Goal: Task Accomplishment & Management: Manage account settings

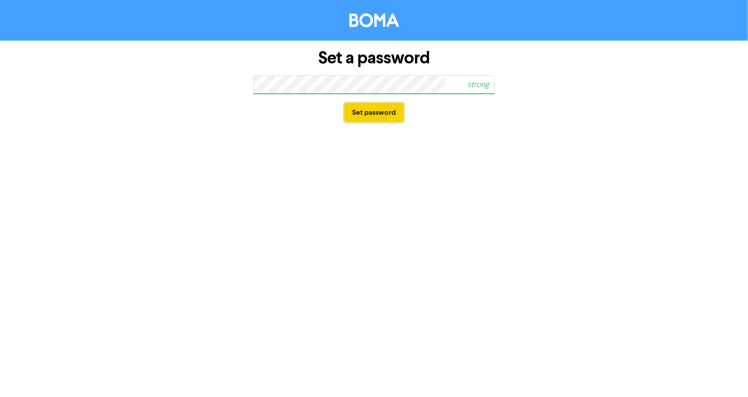
click at [383, 114] on button "Set password" at bounding box center [374, 112] width 59 height 19
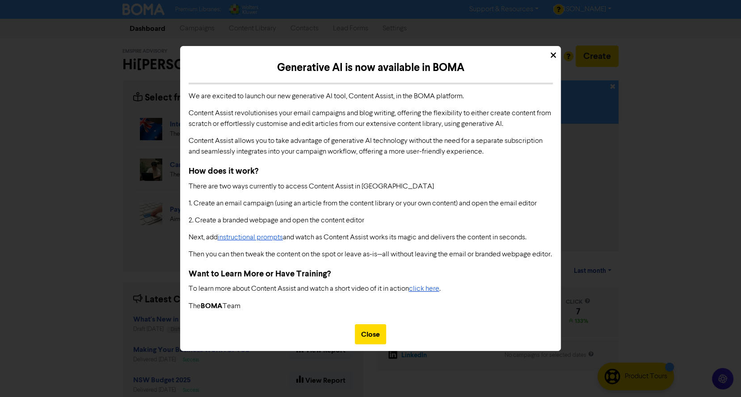
click at [380, 334] on div "Close" at bounding box center [370, 334] width 31 height 20
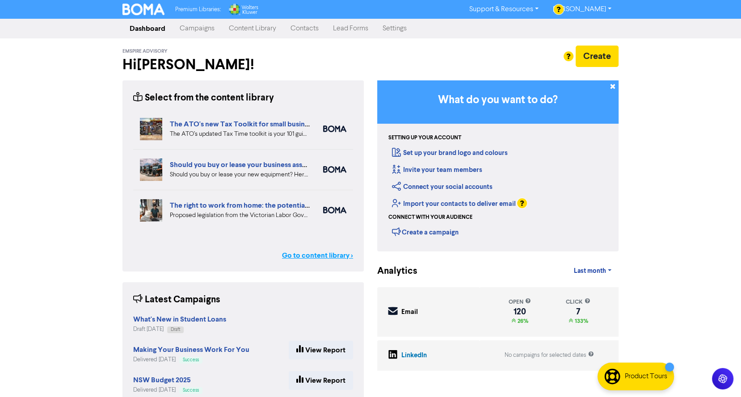
click at [324, 253] on link "Go to content library >" at bounding box center [317, 255] width 71 height 11
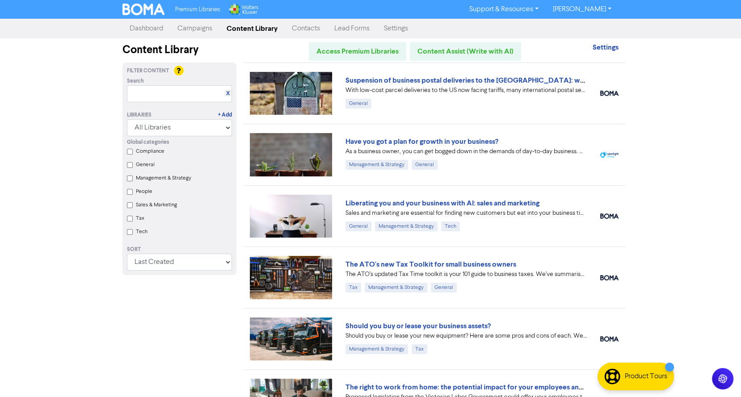
click at [583, 12] on link "[PERSON_NAME]" at bounding box center [582, 9] width 73 height 14
click at [670, 48] on div "Premium Libraries: Support & Resources Video Tutorials FAQ & Guides Marketing E…" at bounding box center [370, 198] width 741 height 397
click at [398, 32] on link "Settings" at bounding box center [396, 29] width 38 height 18
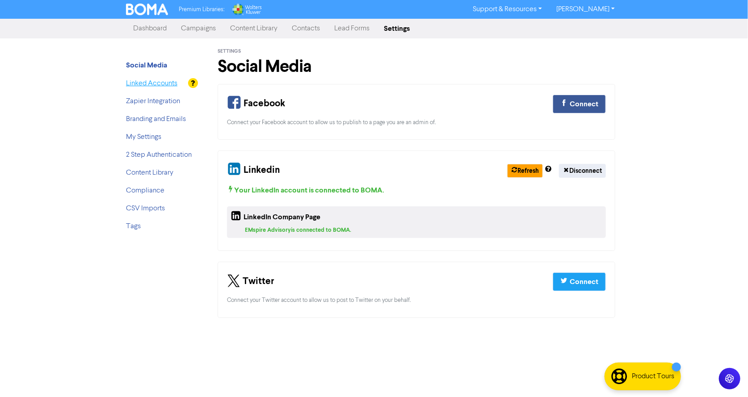
click at [143, 84] on link "Linked Accounts" at bounding box center [151, 83] width 51 height 7
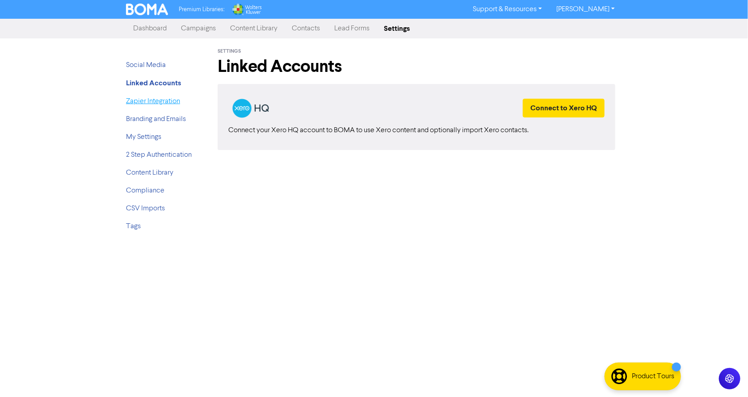
click at [146, 101] on link "Zapier Integration" at bounding box center [153, 101] width 54 height 7
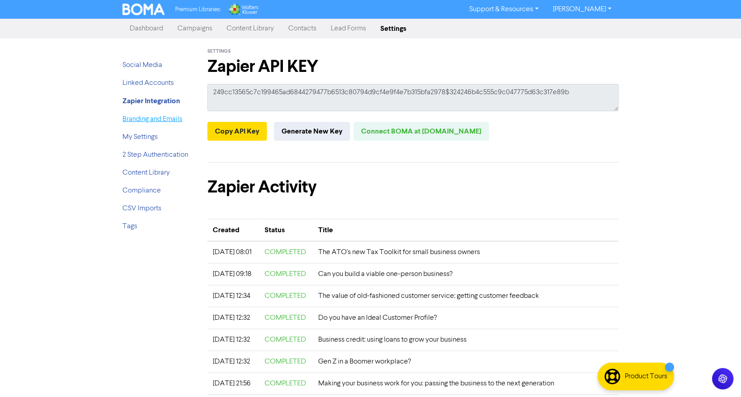
click at [165, 122] on link "Branding and Emails" at bounding box center [152, 119] width 60 height 7
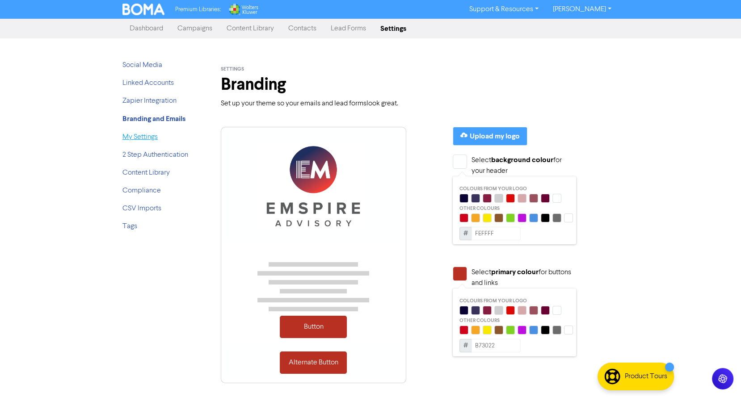
click at [152, 139] on link "My Settings" at bounding box center [139, 137] width 35 height 7
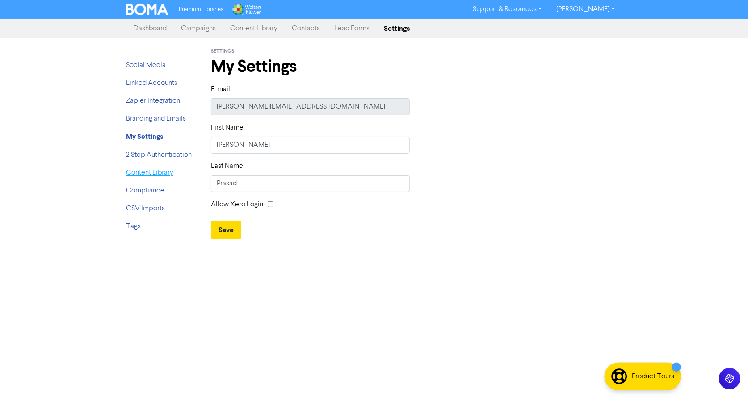
click at [156, 173] on link "Content Library" at bounding box center [149, 172] width 47 height 7
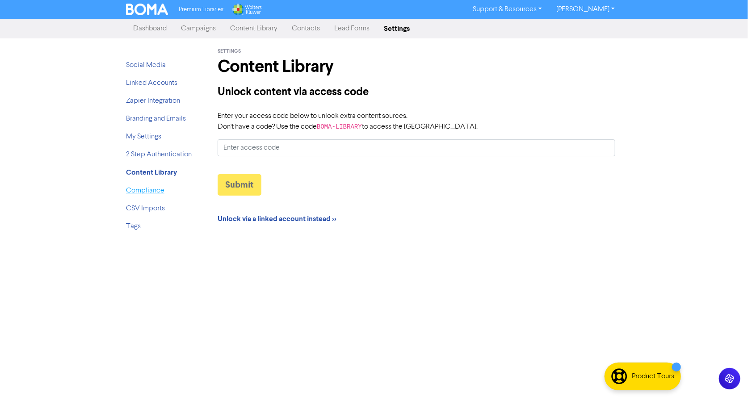
click at [153, 191] on link "Compliance" at bounding box center [145, 190] width 38 height 7
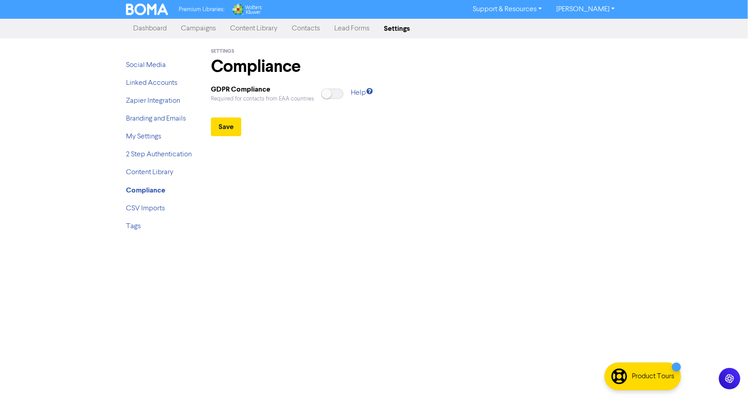
click at [252, 27] on link "Content Library" at bounding box center [254, 29] width 62 height 18
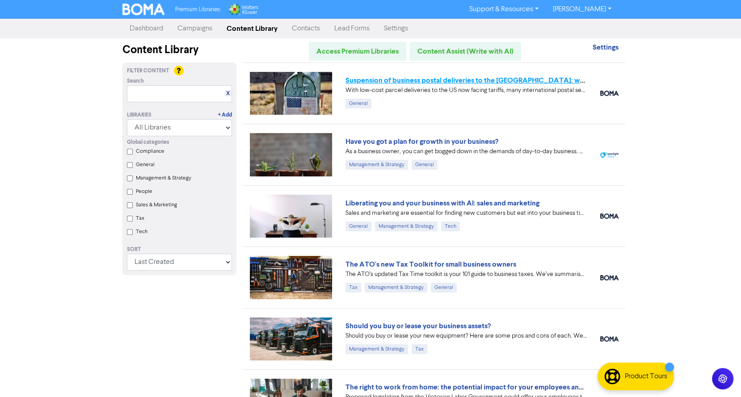
click at [368, 82] on link "Suspension of business postal deliveries to the [GEOGRAPHIC_DATA]: what options…" at bounding box center [502, 80] width 315 height 9
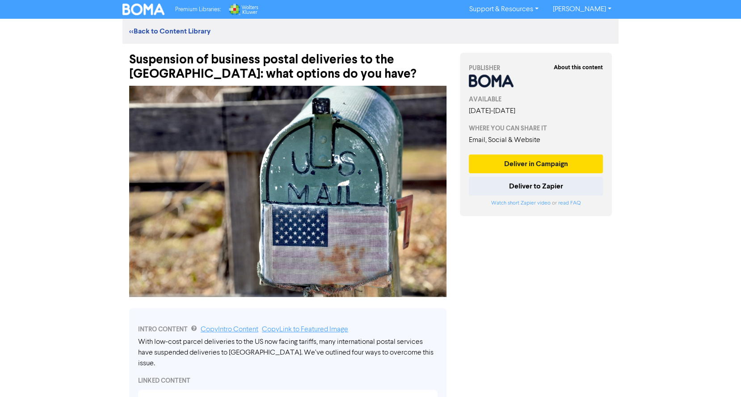
click at [184, 26] on div "<< Back to Content Library" at bounding box center [370, 31] width 496 height 11
click at [185, 30] on link "<< Back to Content Library" at bounding box center [169, 31] width 81 height 9
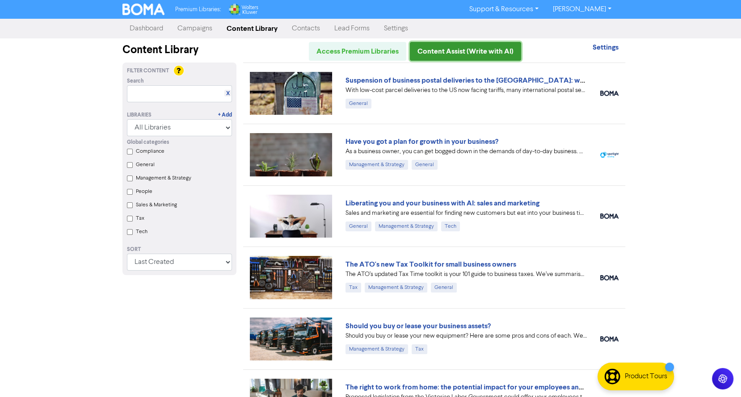
click at [493, 53] on link "Content Assist (Write with AI)" at bounding box center [465, 51] width 111 height 19
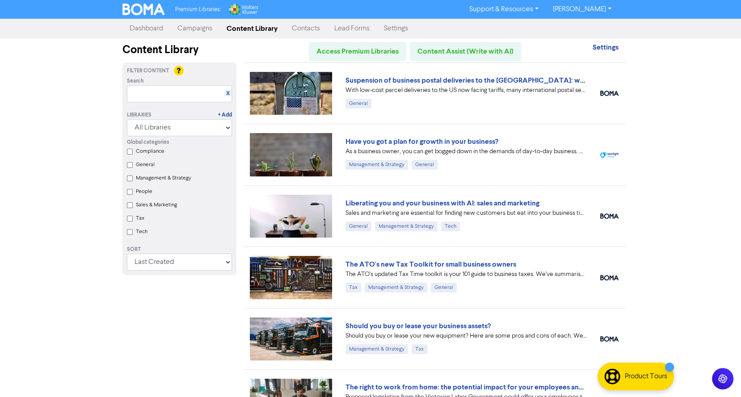
click at [212, 30] on link "Campaigns" at bounding box center [194, 29] width 49 height 18
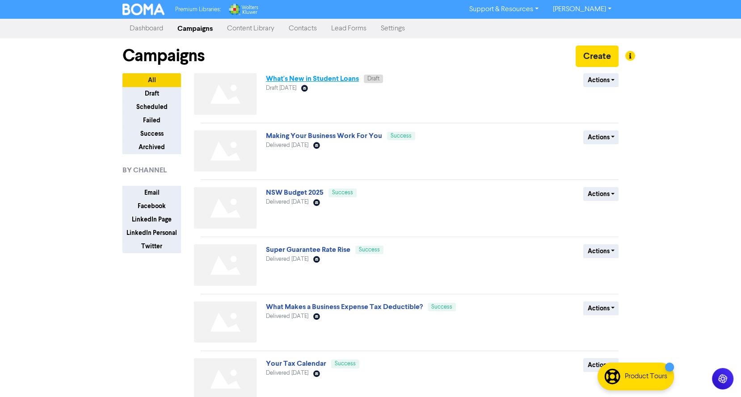
click at [327, 78] on link "What's New in Student Loans" at bounding box center [312, 78] width 93 height 9
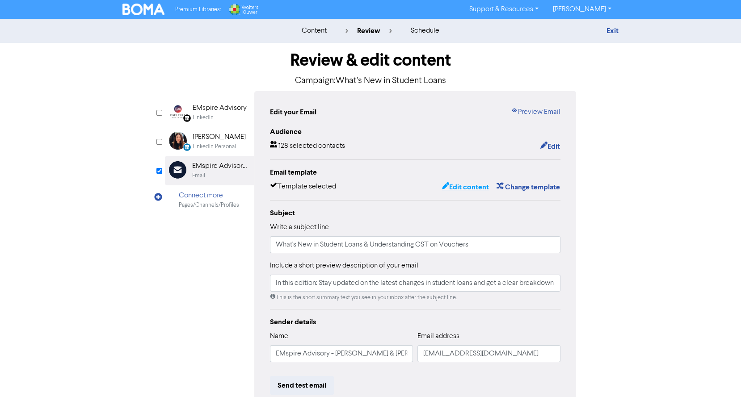
click at [469, 185] on button "Edit content" at bounding box center [466, 187] width 48 height 12
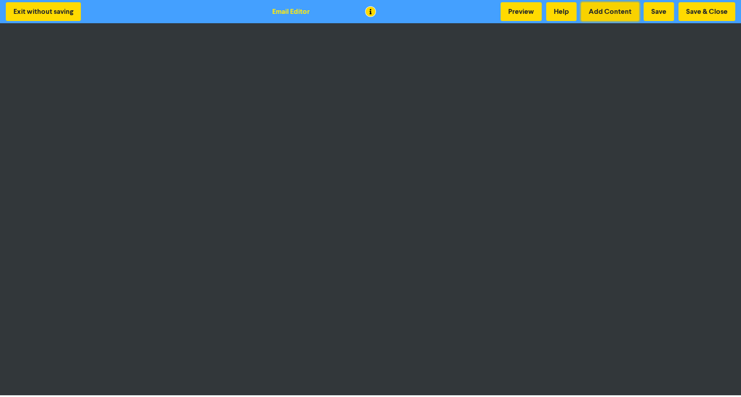
click at [623, 11] on button "Add Content" at bounding box center [610, 11] width 58 height 19
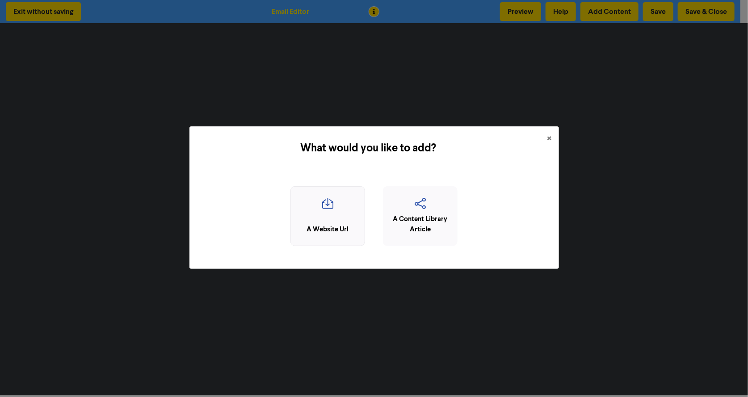
click at [333, 214] on icon "button" at bounding box center [327, 206] width 65 height 17
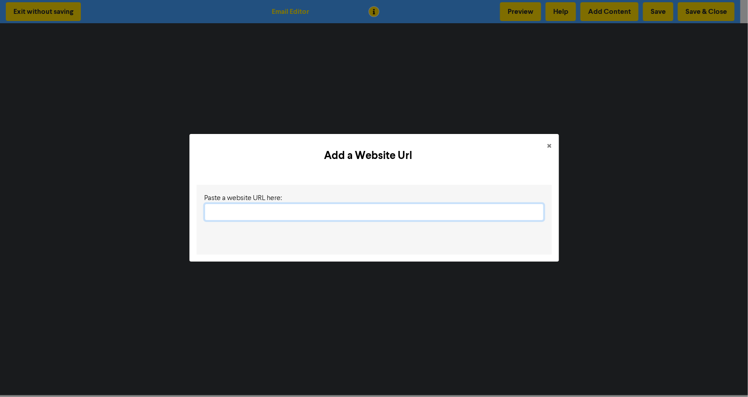
click at [369, 210] on input "text" at bounding box center [374, 212] width 339 height 17
paste input "[URL][DOMAIN_NAME]"
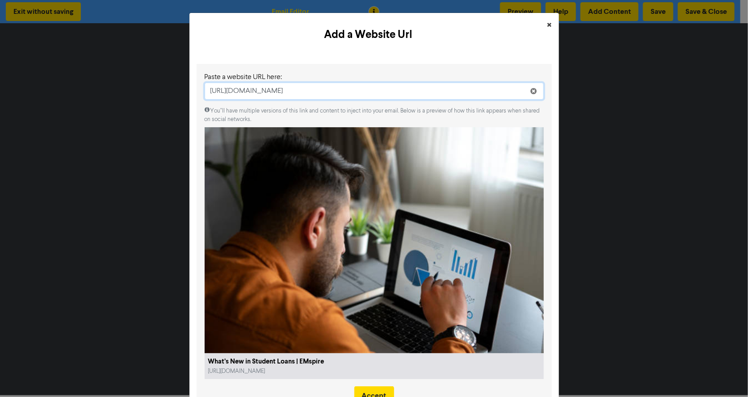
type input "[URL][DOMAIN_NAME]"
click at [548, 27] on span "×" at bounding box center [550, 25] width 4 height 13
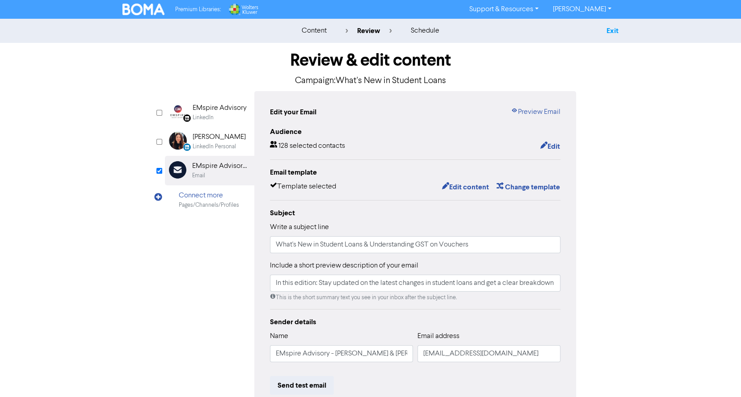
click at [611, 31] on link "Exit" at bounding box center [612, 30] width 12 height 9
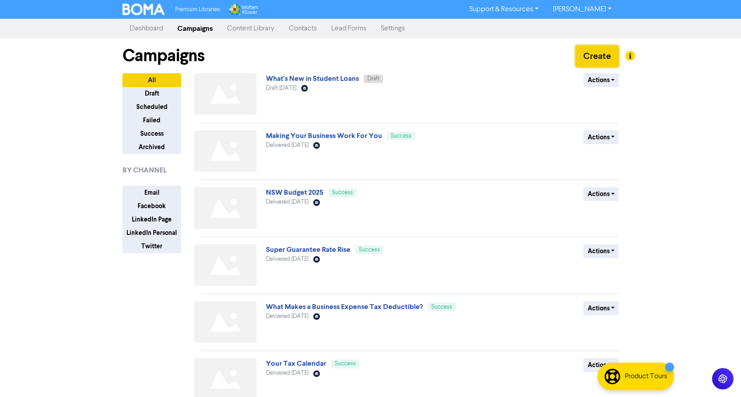
click at [592, 61] on button "Create" at bounding box center [597, 56] width 43 height 21
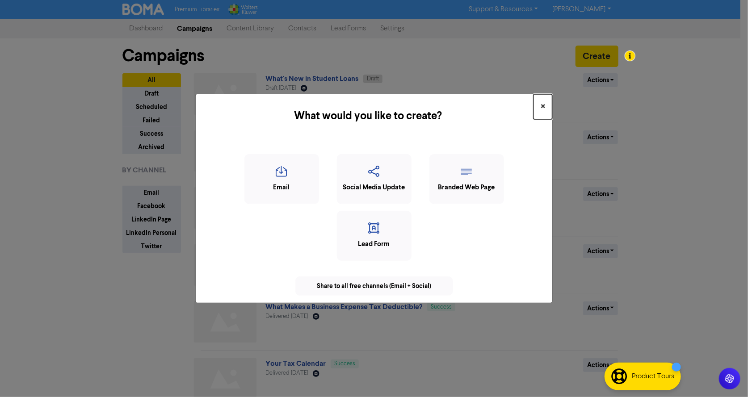
click at [542, 109] on span "×" at bounding box center [543, 106] width 4 height 13
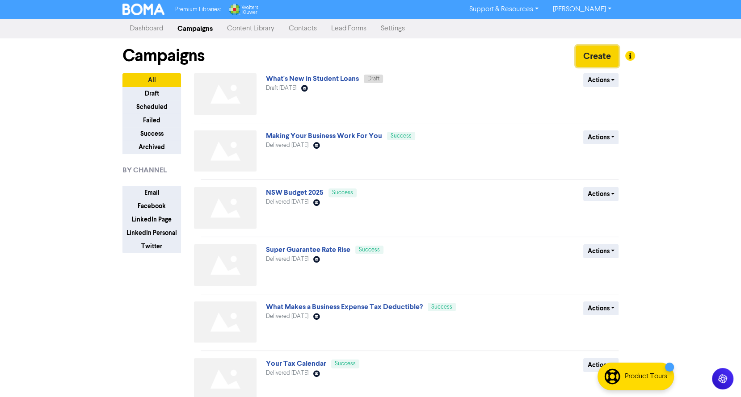
click at [594, 53] on button "Create" at bounding box center [597, 56] width 43 height 21
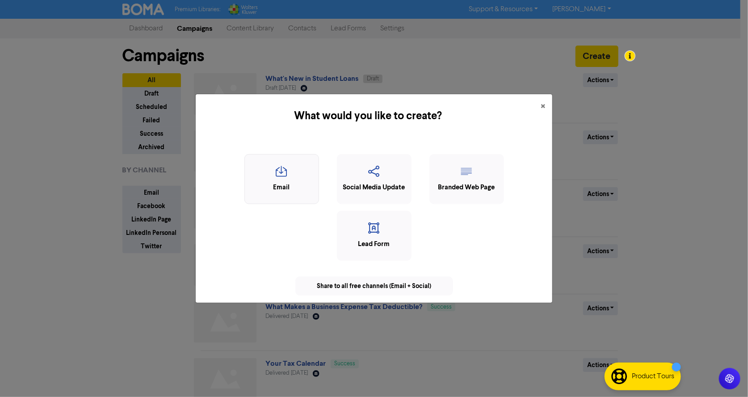
click at [291, 181] on icon "button" at bounding box center [281, 174] width 65 height 17
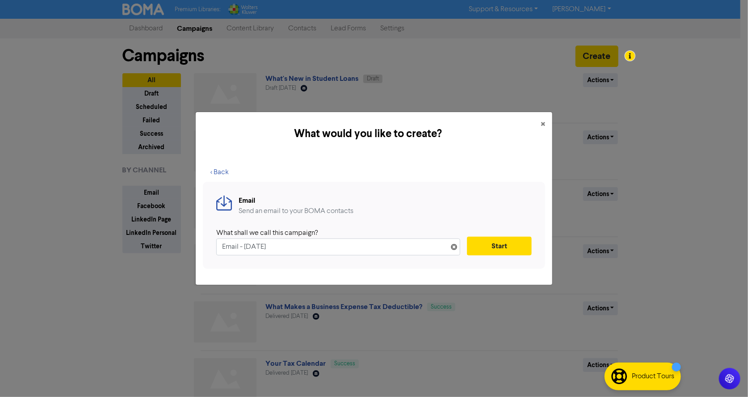
click at [329, 250] on input "Email - [DATE]" at bounding box center [338, 247] width 244 height 17
type input "Email - [DATE] - TEST"
click at [500, 250] on button "Start" at bounding box center [499, 246] width 65 height 19
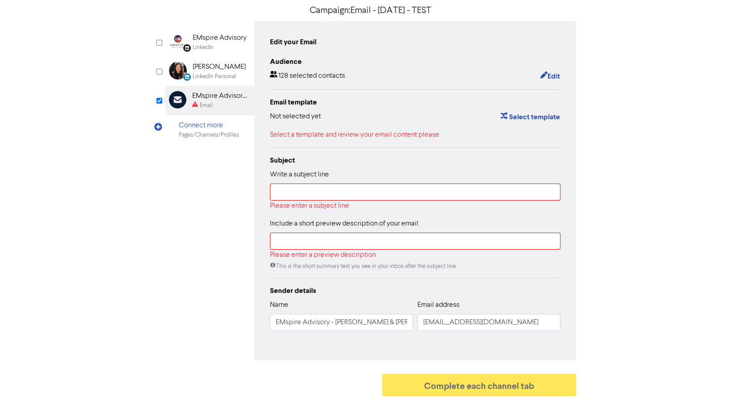
scroll to position [72, 0]
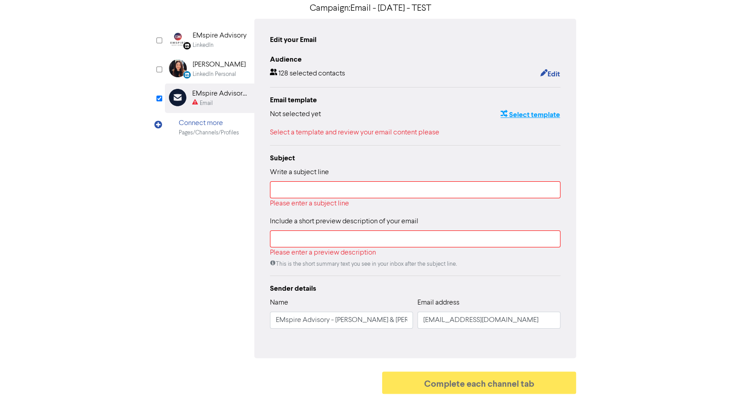
click at [536, 114] on button "Select template" at bounding box center [530, 115] width 60 height 12
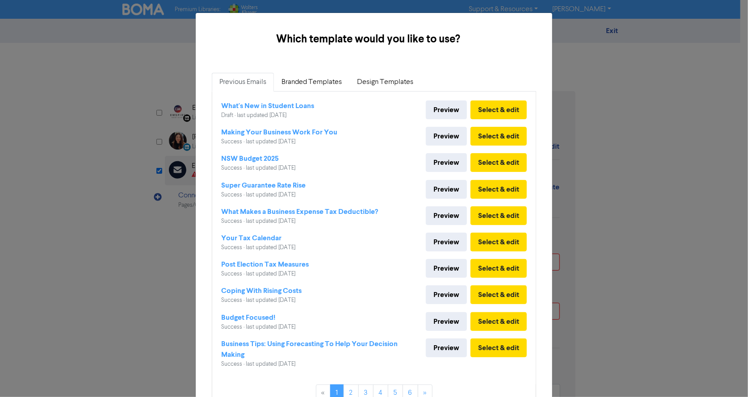
click at [613, 103] on div "Which template would you like to use? × Previous Emails Branded Templates Desig…" at bounding box center [374, 198] width 748 height 397
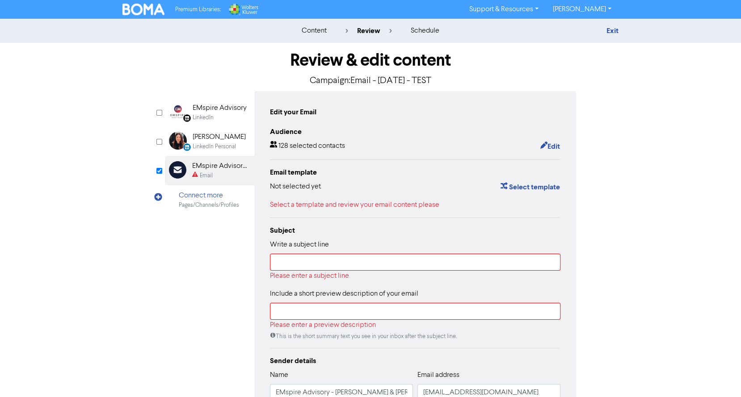
click at [300, 110] on div "Edit your Email" at bounding box center [293, 112] width 46 height 11
click at [618, 32] on link "Exit" at bounding box center [612, 30] width 12 height 9
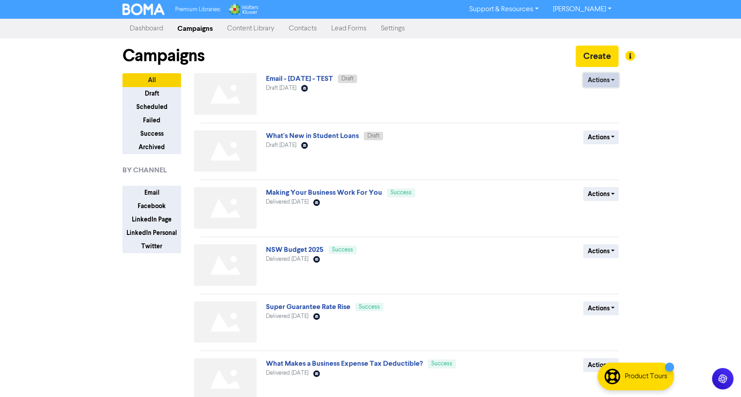
click at [596, 80] on button "Actions" at bounding box center [600, 80] width 35 height 14
click at [695, 168] on div "Premium Libraries: Support & Resources Video Tutorials FAQ & Guides Marketing E…" at bounding box center [370, 198] width 741 height 397
click at [152, 94] on button "Draft" at bounding box center [151, 94] width 59 height 14
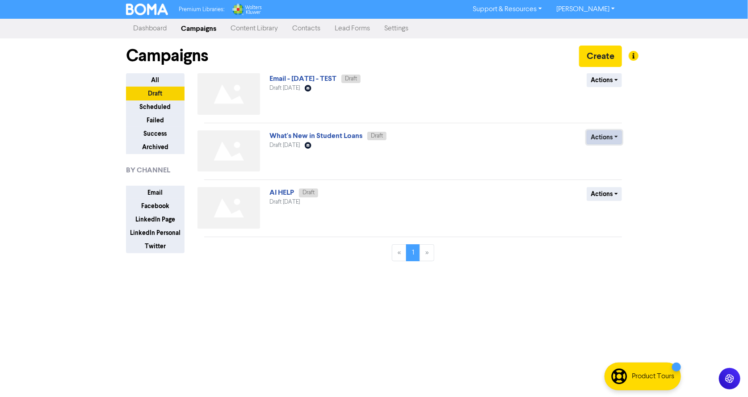
click at [613, 137] on button "Actions" at bounding box center [604, 138] width 35 height 14
click at [494, 153] on div "Actions Delete Duplicate Rename Archive" at bounding box center [557, 153] width 144 height 45
click at [338, 135] on link "What's New in Student Loans" at bounding box center [316, 135] width 93 height 9
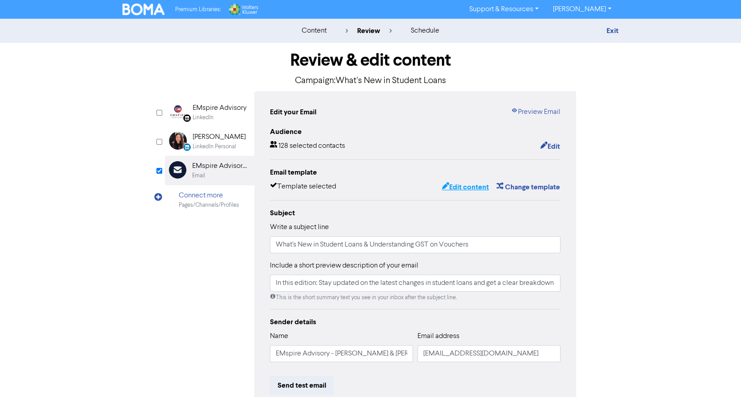
click at [476, 188] on button "Edit content" at bounding box center [466, 187] width 48 height 12
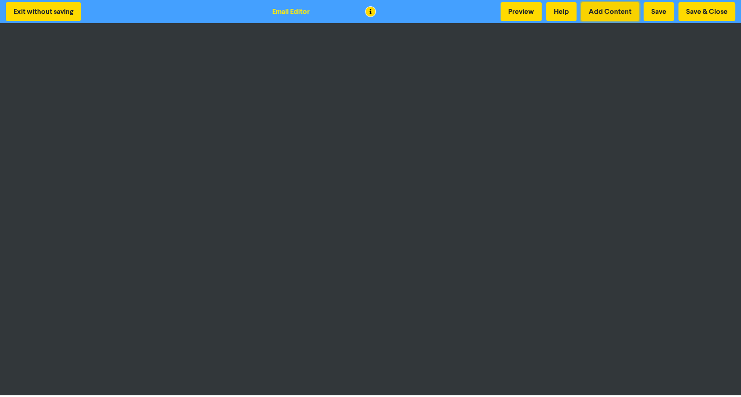
click at [617, 13] on button "Add Content" at bounding box center [610, 11] width 58 height 19
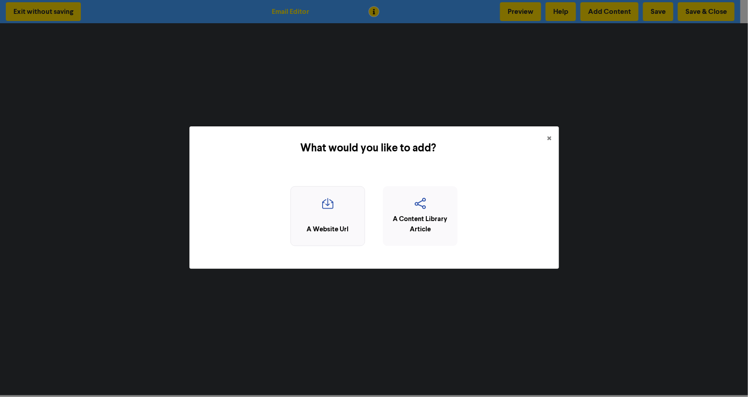
click at [332, 211] on icon "button" at bounding box center [327, 206] width 65 height 17
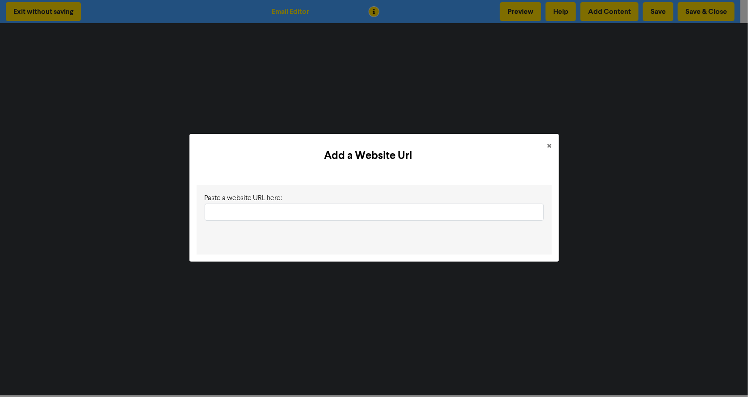
click at [321, 214] on input "text" at bounding box center [374, 212] width 339 height 17
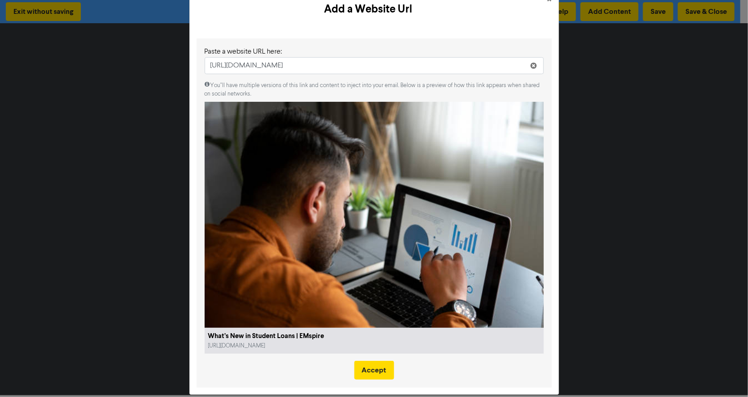
scroll to position [17, 0]
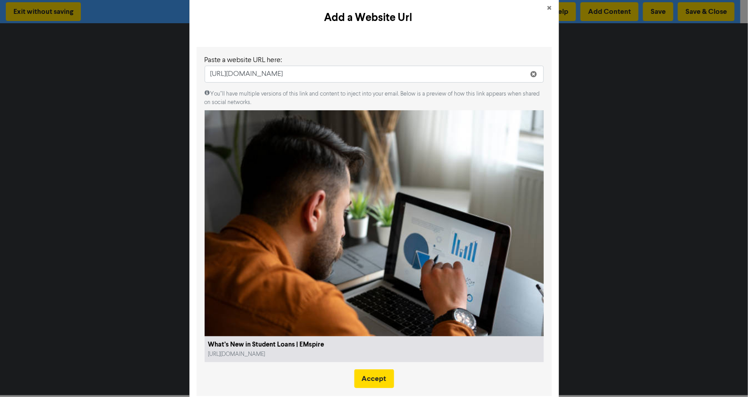
type input "[URL][DOMAIN_NAME]"
click at [417, 72] on input "[URL][DOMAIN_NAME]" at bounding box center [374, 74] width 339 height 17
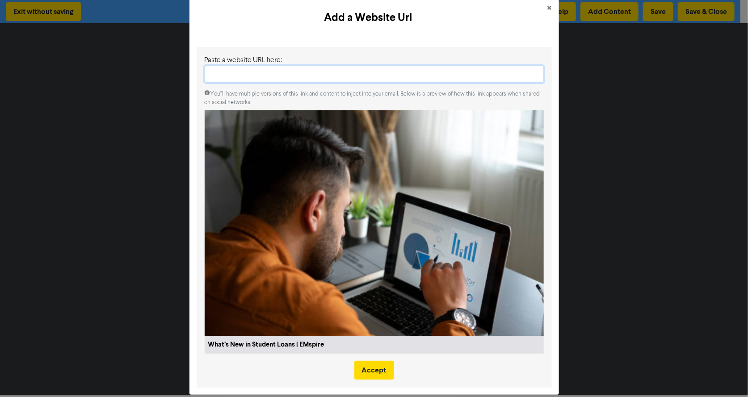
paste input "[URL][DOMAIN_NAME]"
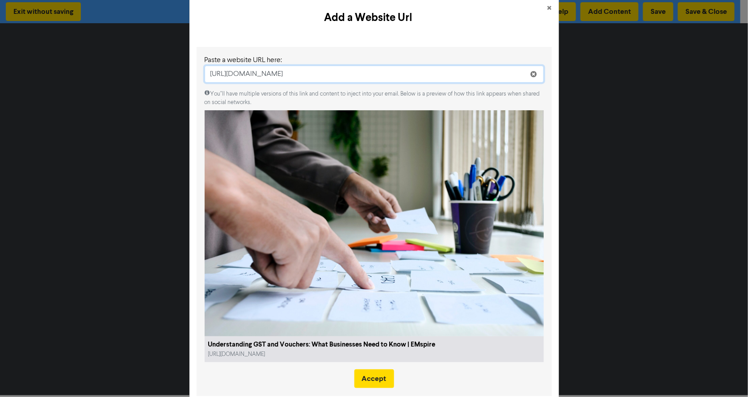
click at [447, 72] on input "[URL][DOMAIN_NAME]" at bounding box center [374, 74] width 339 height 17
paste input "whats-new-in-student-loans"
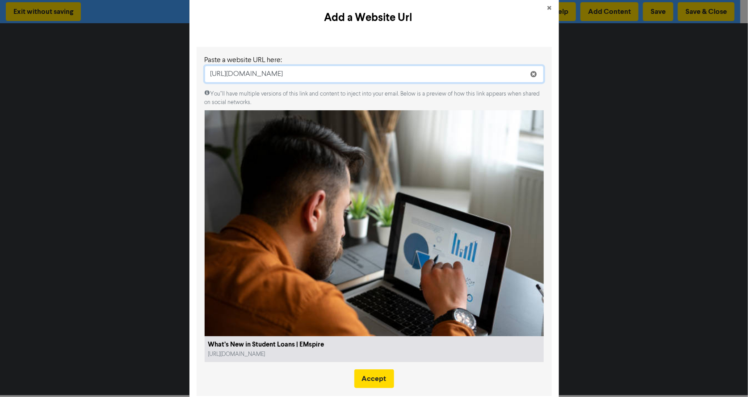
type input "[URL][DOMAIN_NAME]"
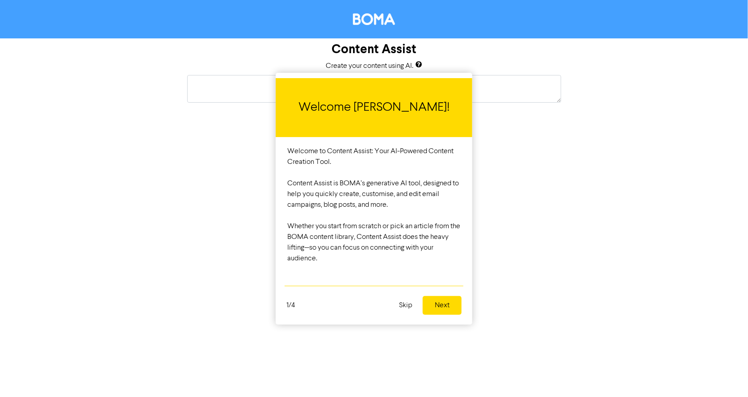
click at [409, 304] on button "Skip" at bounding box center [406, 305] width 24 height 19
